Goal: Task Accomplishment & Management: Manage account settings

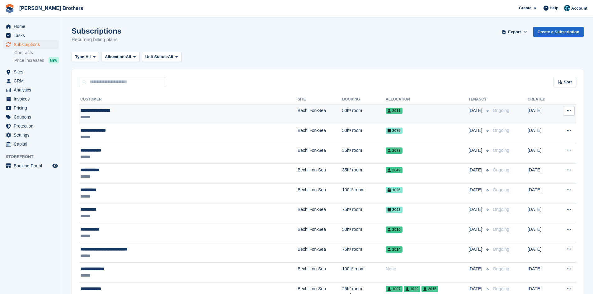
click at [127, 114] on div "******" at bounding box center [149, 117] width 138 height 7
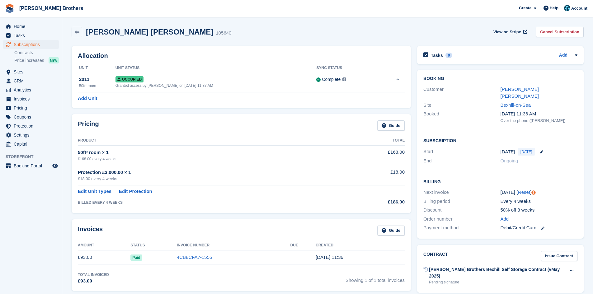
scroll to position [187, 0]
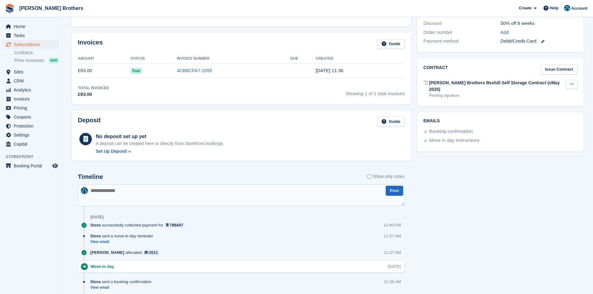
click at [569, 80] on button at bounding box center [572, 84] width 12 height 9
click at [496, 67] on div "Contract Issue Contract" at bounding box center [500, 69] width 154 height 10
click at [556, 64] on link "Issue Contract" at bounding box center [559, 69] width 37 height 10
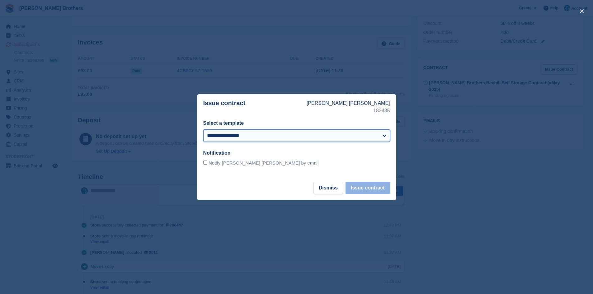
click at [382, 135] on select "**********" at bounding box center [296, 135] width 187 height 12
click at [307, 111] on p "Issue contract" at bounding box center [254, 107] width 103 height 15
click at [328, 188] on button "Dismiss" at bounding box center [328, 188] width 30 height 12
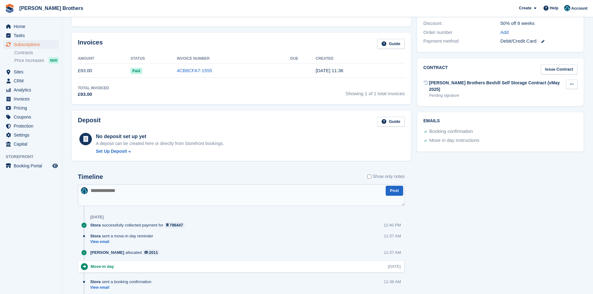
click at [573, 82] on icon at bounding box center [571, 84] width 3 height 4
click at [505, 155] on div "Tasks 0 Add No tasks related to Subscription #105640 Booking Customer [PERSON_N…" at bounding box center [500, 94] width 173 height 477
click at [571, 82] on icon at bounding box center [571, 84] width 3 height 4
click at [548, 92] on p "Void contract" at bounding box center [547, 96] width 54 height 8
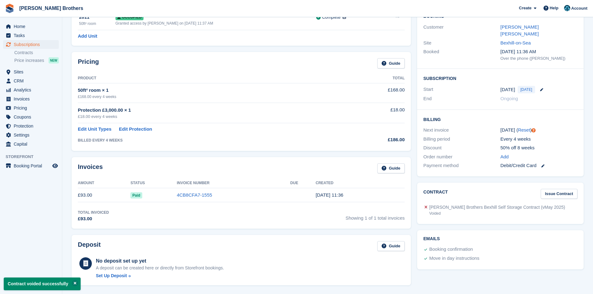
scroll to position [0, 0]
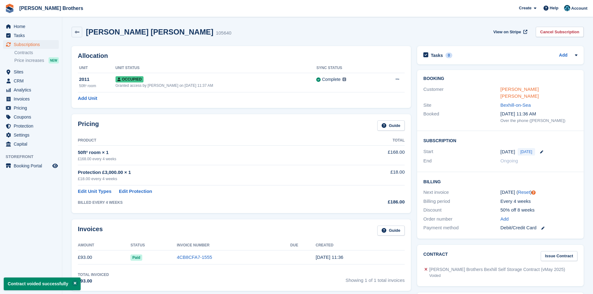
click at [509, 90] on link "[PERSON_NAME] [PERSON_NAME]" at bounding box center [520, 93] width 38 height 12
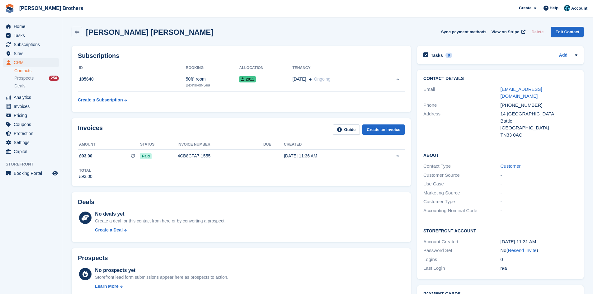
scroll to position [156, 0]
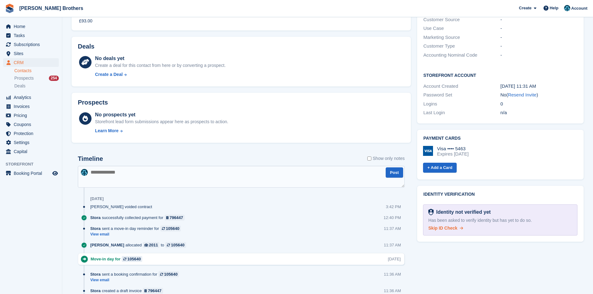
click at [447, 226] on span "Skip ID Check" at bounding box center [442, 228] width 29 height 5
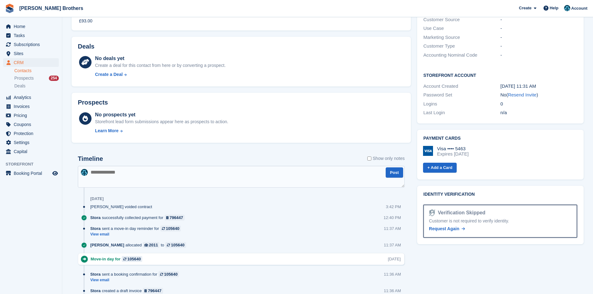
scroll to position [31, 0]
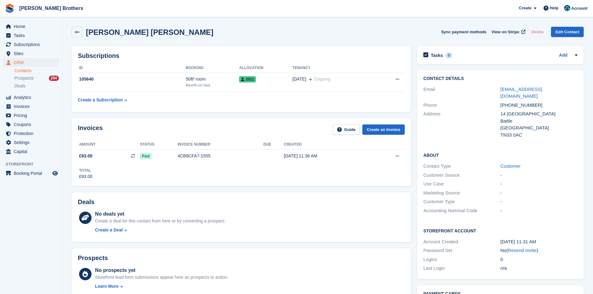
scroll to position [31, 0]
